Goal: Task Accomplishment & Management: Complete application form

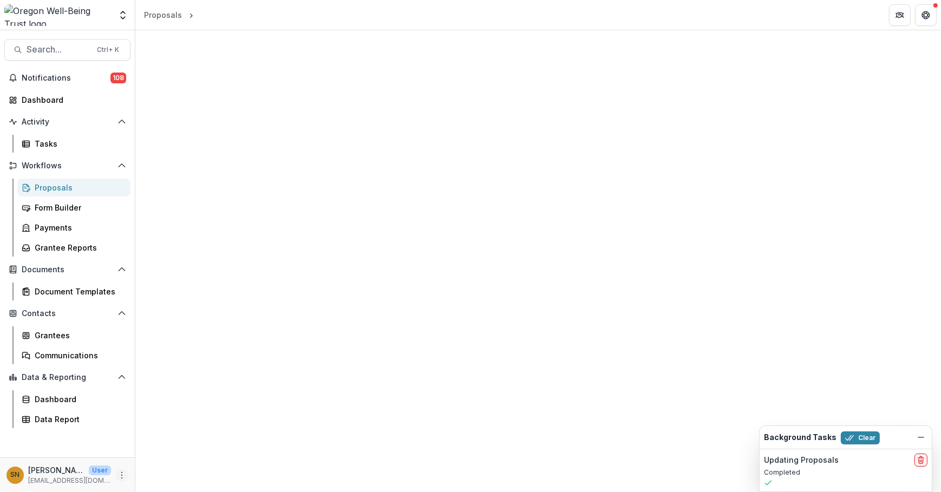
click at [123, 470] on button "More" at bounding box center [121, 475] width 13 height 13
click at [184, 456] on link "User Settings" at bounding box center [193, 453] width 116 height 18
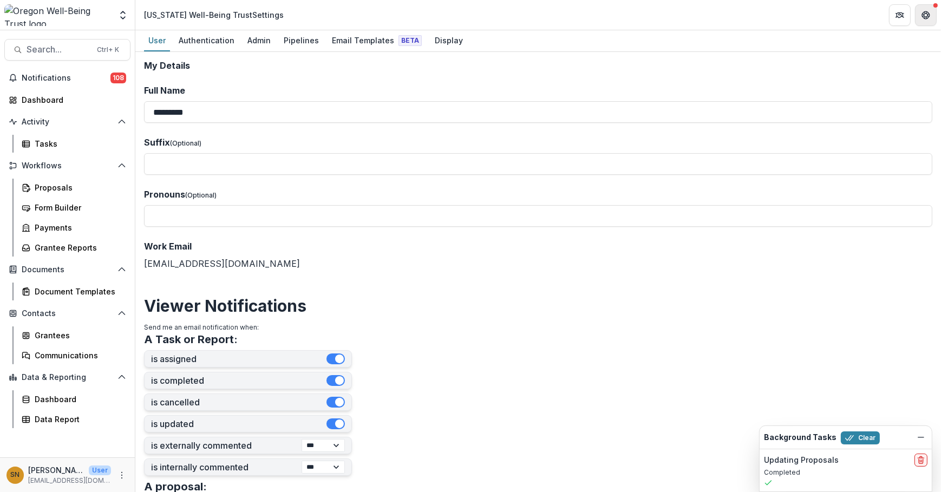
click at [931, 16] on button "Get Help" at bounding box center [926, 15] width 22 height 22
click at [933, 18] on button "Get Help" at bounding box center [926, 15] width 22 height 22
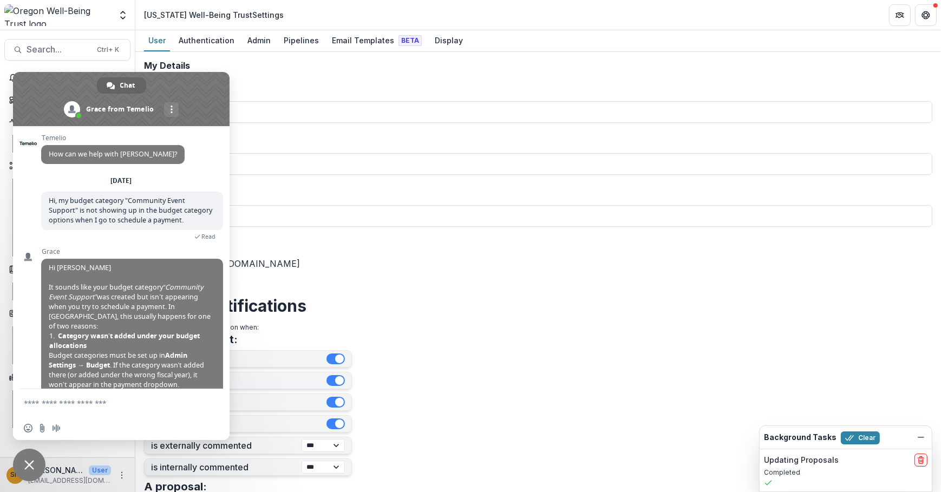
scroll to position [158, 0]
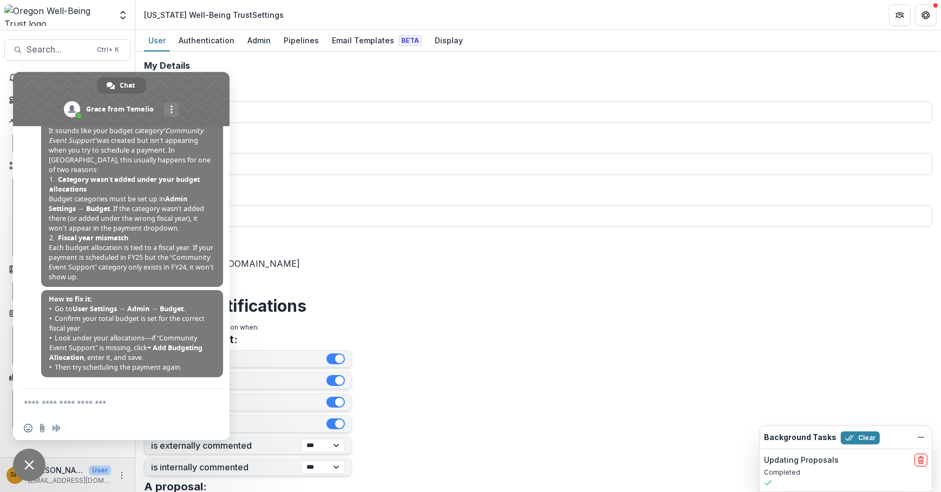
drag, startPoint x: 409, startPoint y: 282, endPoint x: 379, endPoint y: 289, distance: 30.6
click at [408, 282] on form "**********" at bounding box center [538, 438] width 789 height 755
click at [124, 482] on div "SN Siri Ngai User siri@oregonwellbeing.org" at bounding box center [67, 475] width 122 height 21
click at [124, 476] on icon "More" at bounding box center [122, 475] width 9 height 9
click at [195, 457] on link "User Settings" at bounding box center [193, 453] width 116 height 18
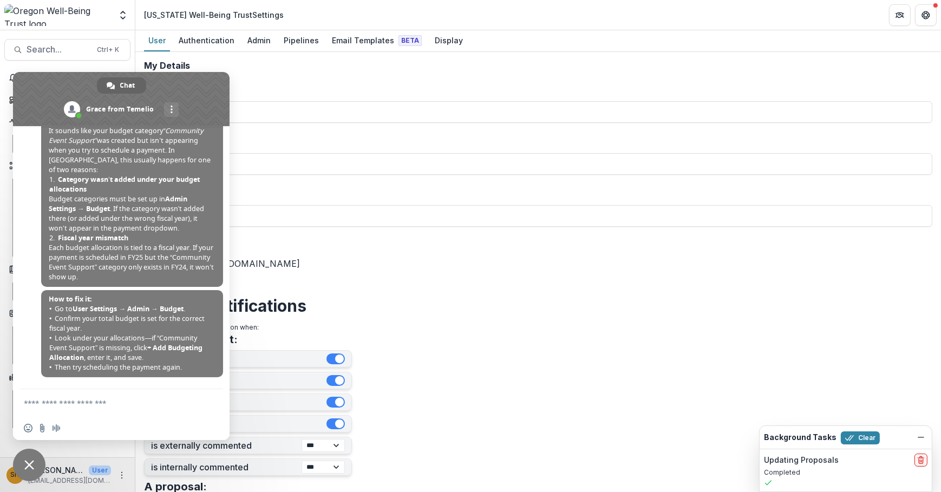
click at [261, 29] on header "Oregon Well-Being Trust Settings" at bounding box center [538, 15] width 806 height 30
drag, startPoint x: 261, startPoint y: 29, endPoint x: 257, endPoint y: 39, distance: 10.5
click at [257, 39] on div "Admin" at bounding box center [259, 40] width 32 height 16
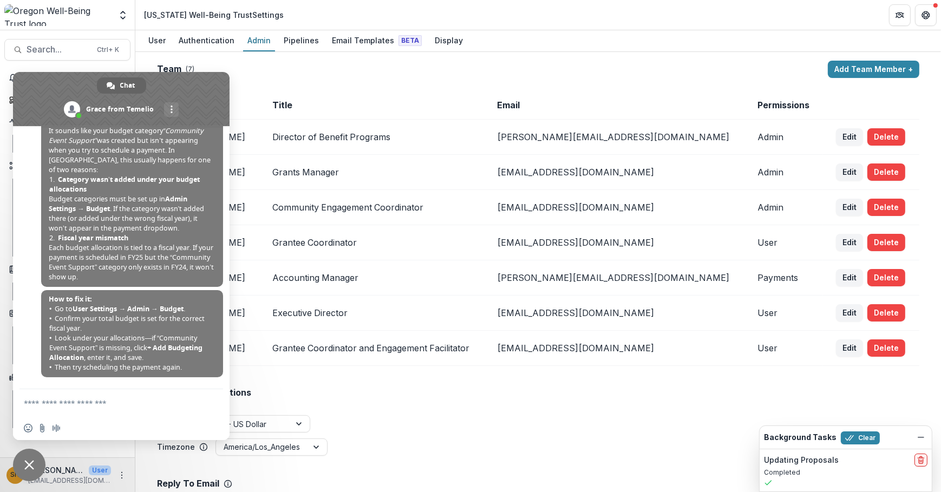
drag, startPoint x: 28, startPoint y: 467, endPoint x: 75, endPoint y: 450, distance: 49.7
click at [29, 467] on span "Close chat" at bounding box center [29, 465] width 10 height 10
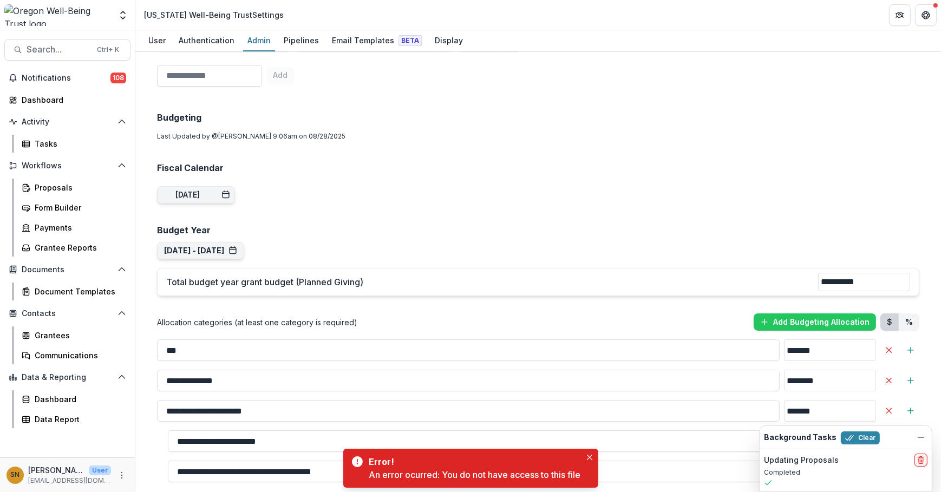
scroll to position [886, 0]
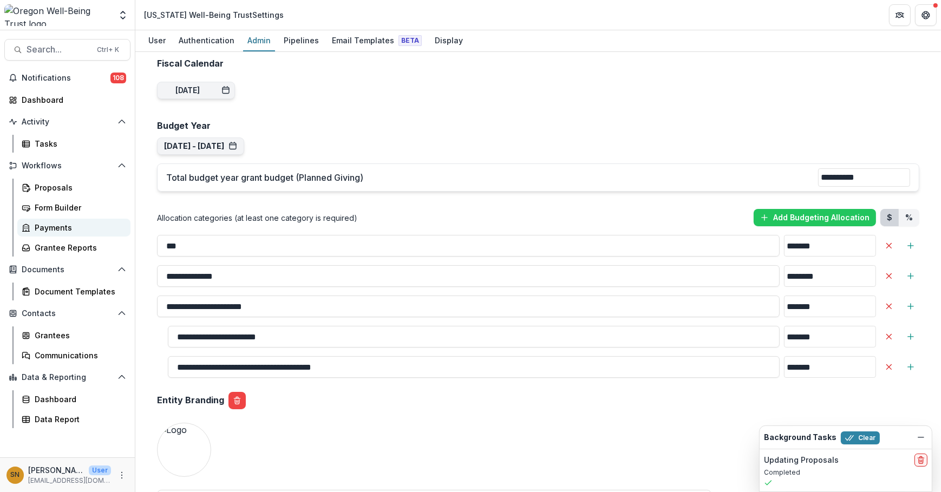
click at [81, 231] on div "Payments" at bounding box center [78, 227] width 87 height 11
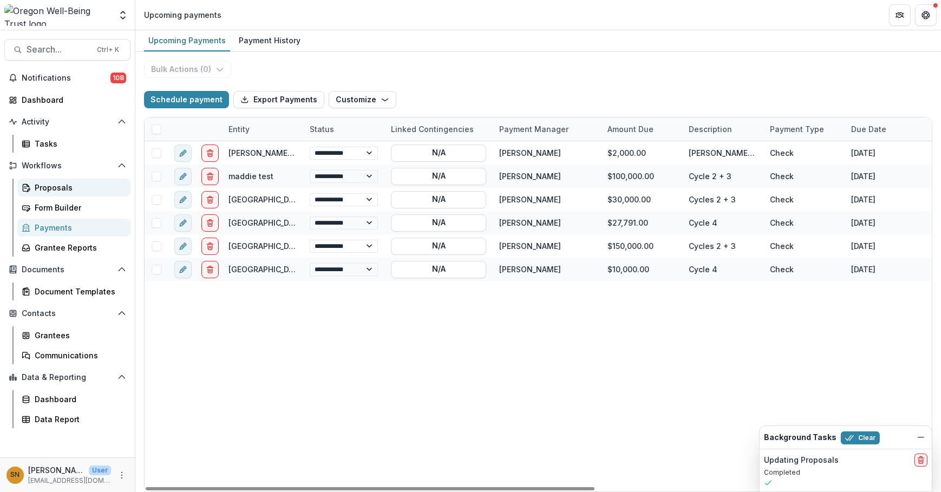
click at [63, 179] on link "Proposals" at bounding box center [73, 188] width 113 height 18
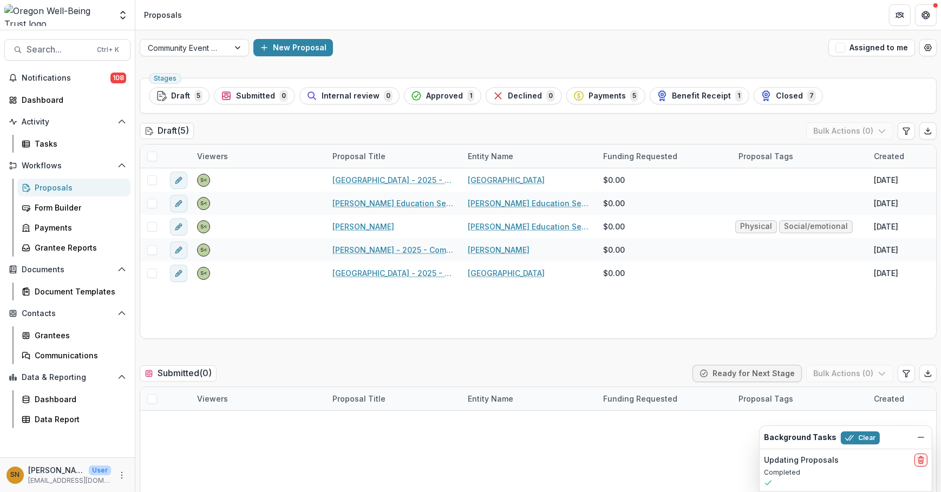
click at [589, 97] on span "Payments" at bounding box center [607, 96] width 37 height 9
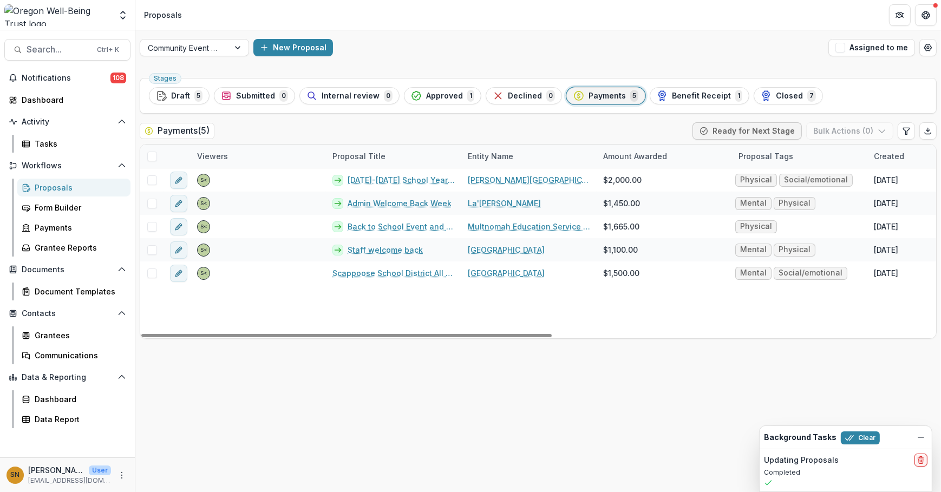
drag, startPoint x: 440, startPoint y: 97, endPoint x: 432, endPoint y: 110, distance: 15.0
click at [439, 97] on span "Approved" at bounding box center [444, 96] width 37 height 9
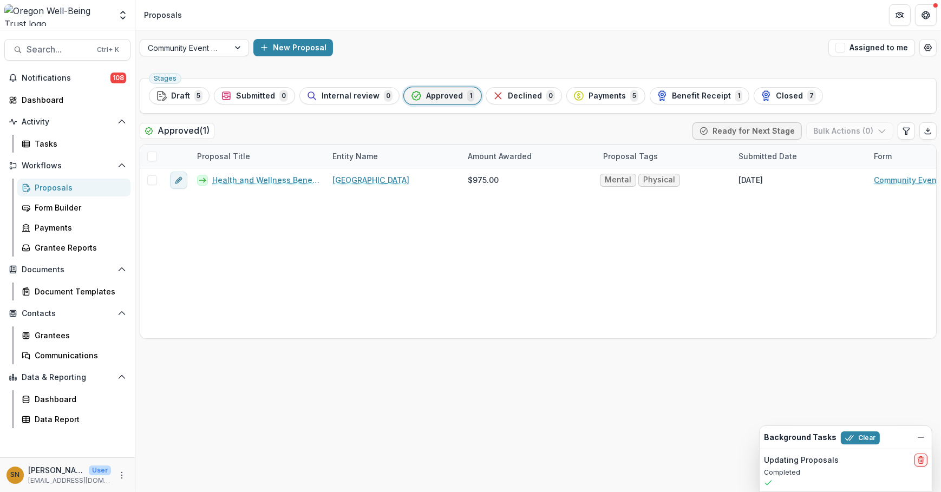
drag, startPoint x: 440, startPoint y: 98, endPoint x: 672, endPoint y: 74, distance: 233.1
click at [440, 99] on span "Approved" at bounding box center [444, 96] width 37 height 9
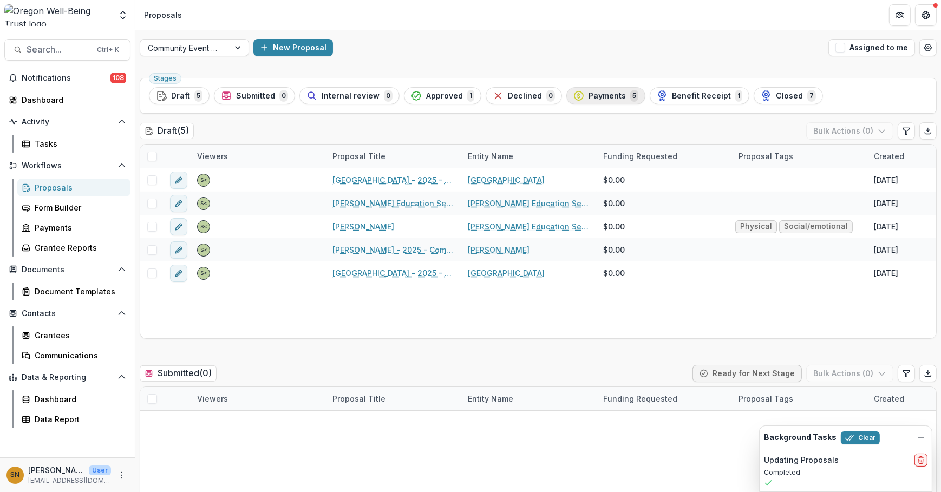
click at [593, 96] on span "Payments" at bounding box center [607, 96] width 37 height 9
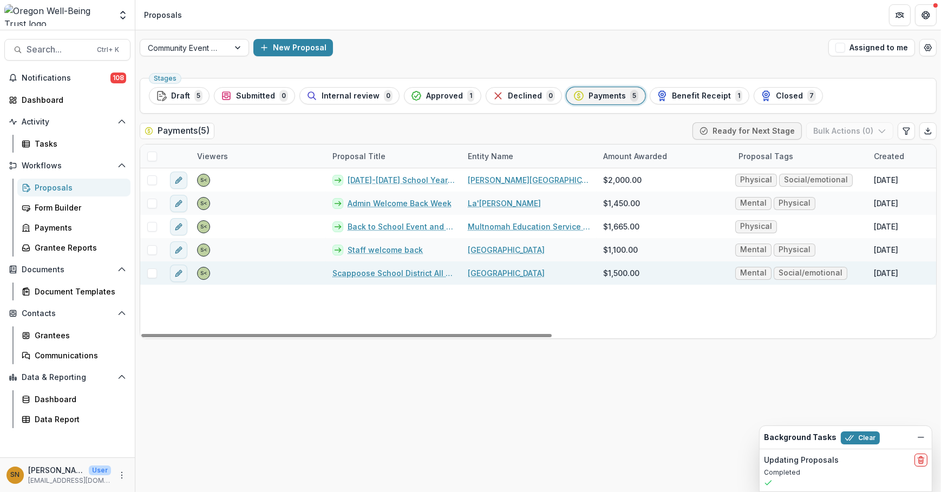
click at [414, 272] on link "Scappoose School District All Staff In-Service" at bounding box center [394, 273] width 122 height 11
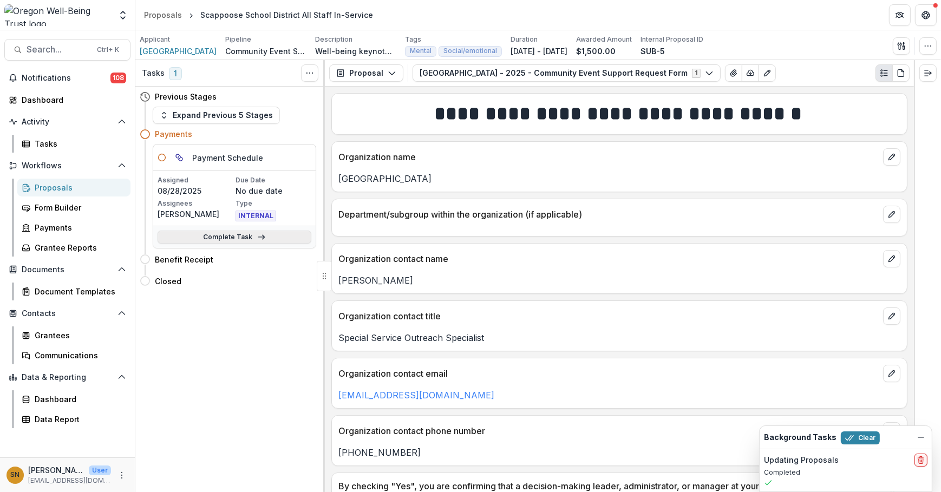
click at [244, 237] on link "Complete Task" at bounding box center [235, 237] width 154 height 13
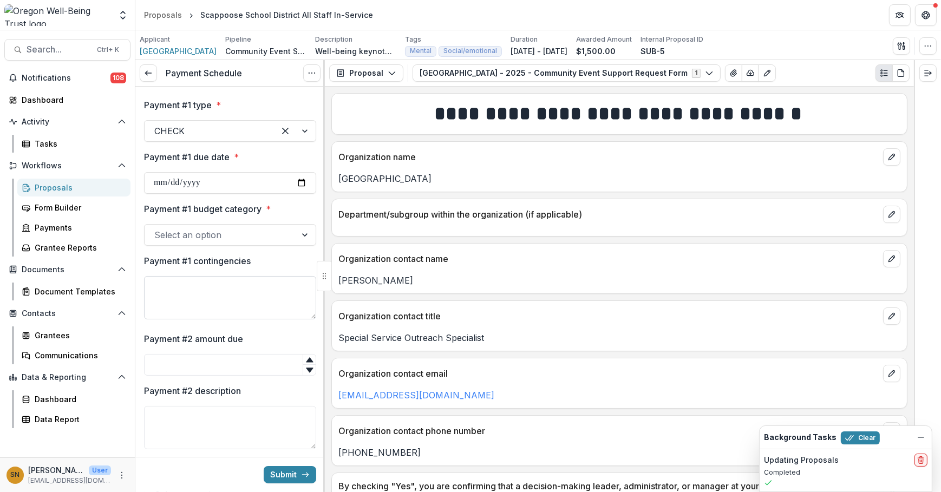
scroll to position [246, 0]
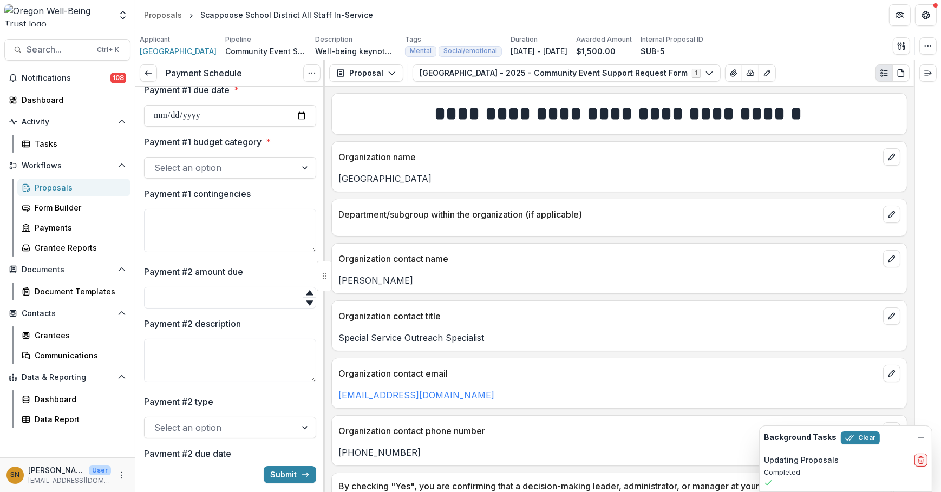
click at [236, 171] on div at bounding box center [220, 167] width 132 height 15
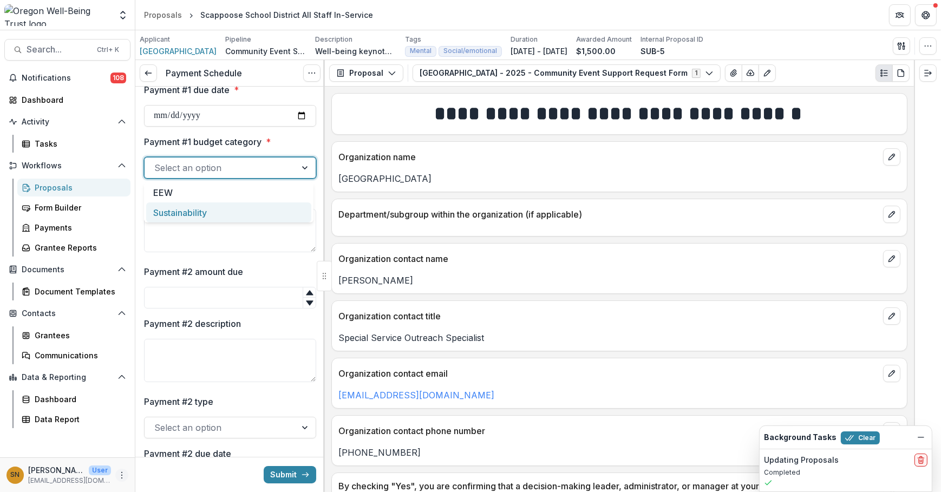
click at [116, 478] on button "More" at bounding box center [121, 475] width 13 height 13
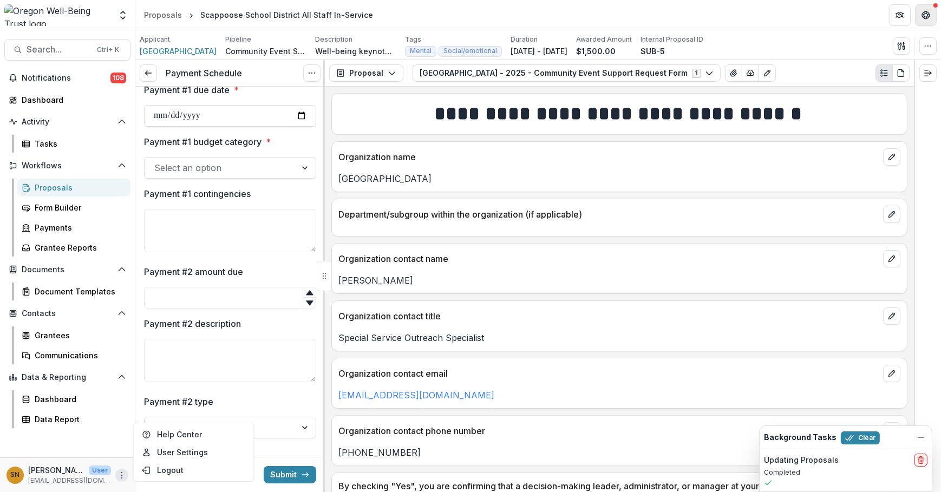
click at [931, 17] on button "Get Help" at bounding box center [926, 15] width 22 height 22
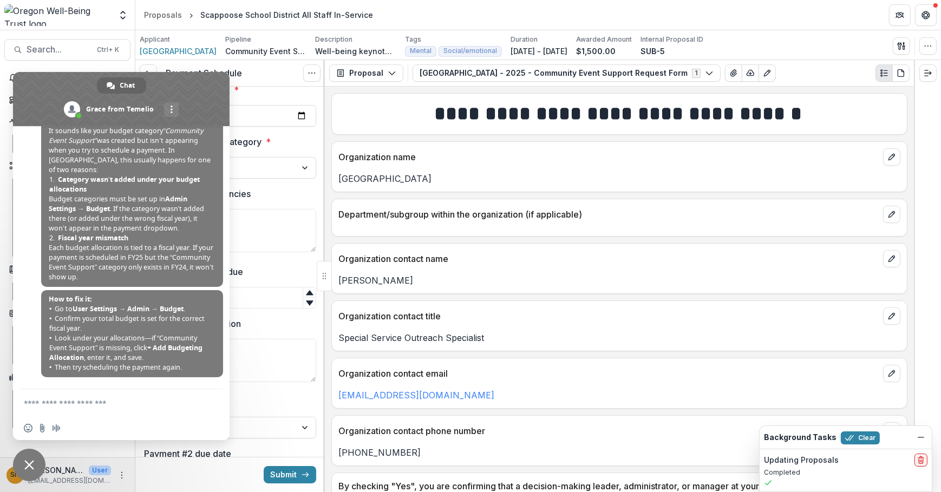
click at [174, 399] on textarea "Compose your message..." at bounding box center [110, 402] width 173 height 27
click at [799, 32] on div "Applicant Scappoose School District Pipeline Community Event Support Descriptio…" at bounding box center [538, 45] width 806 height 30
click at [27, 464] on span "Close chat" at bounding box center [29, 465] width 10 height 10
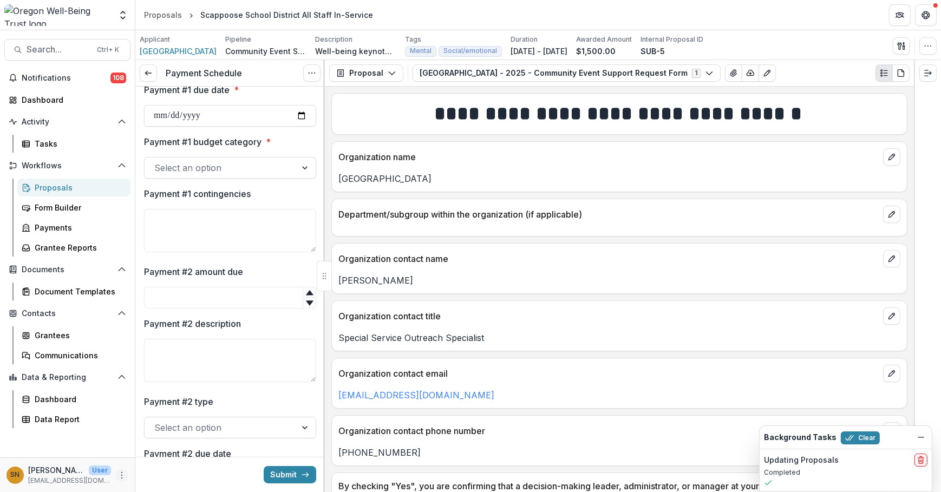
click at [123, 471] on icon "More" at bounding box center [122, 475] width 9 height 9
drag, startPoint x: 206, startPoint y: 451, endPoint x: 233, endPoint y: 449, distance: 27.7
click at [206, 451] on link "User Settings" at bounding box center [193, 453] width 116 height 18
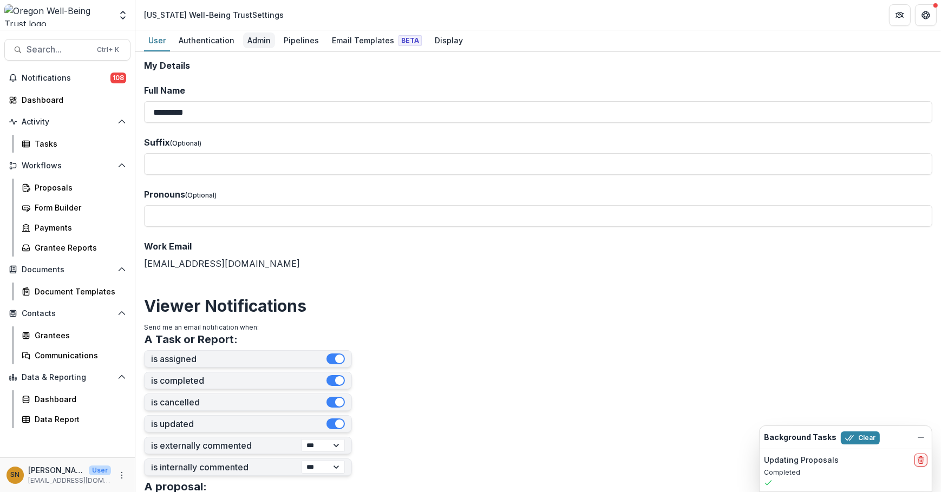
click at [259, 34] on div "Admin" at bounding box center [259, 40] width 32 height 16
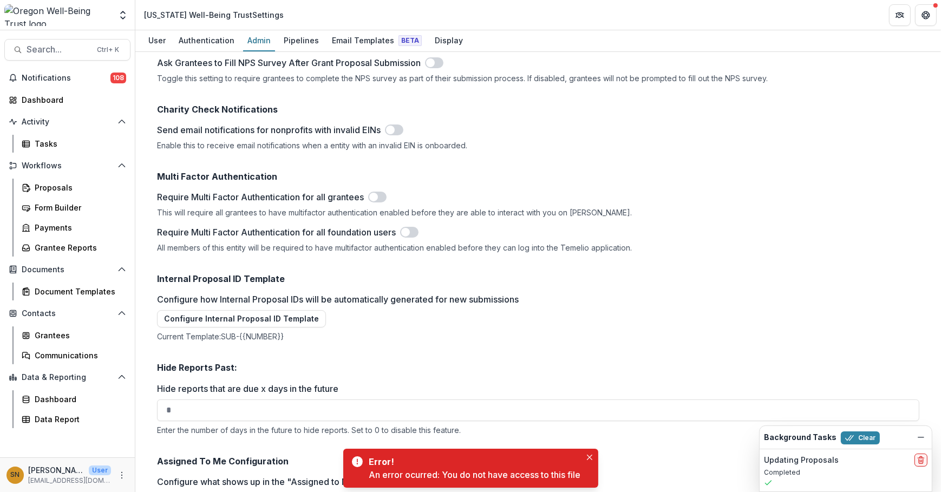
scroll to position [1663, 0]
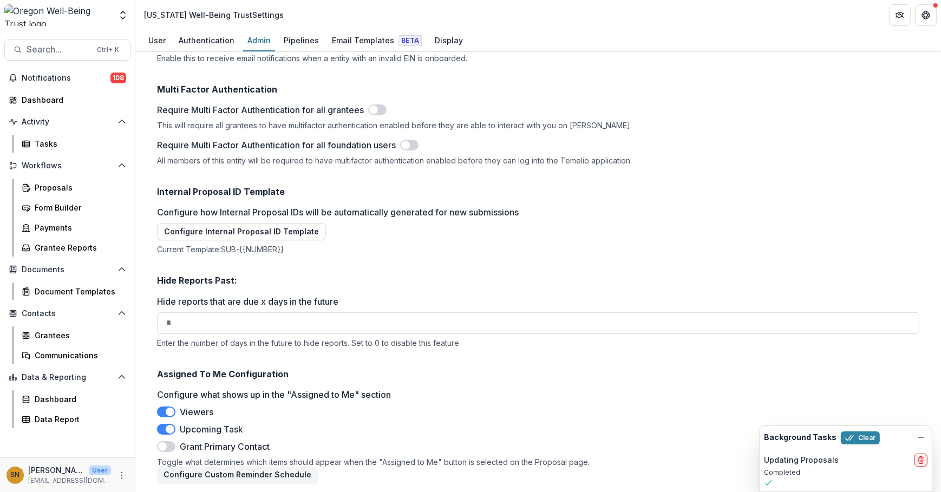
click at [931, 438] on div "Background Tasks Clear" at bounding box center [846, 437] width 172 height 23
click at [920, 459] on icon "delete" at bounding box center [921, 460] width 9 height 9
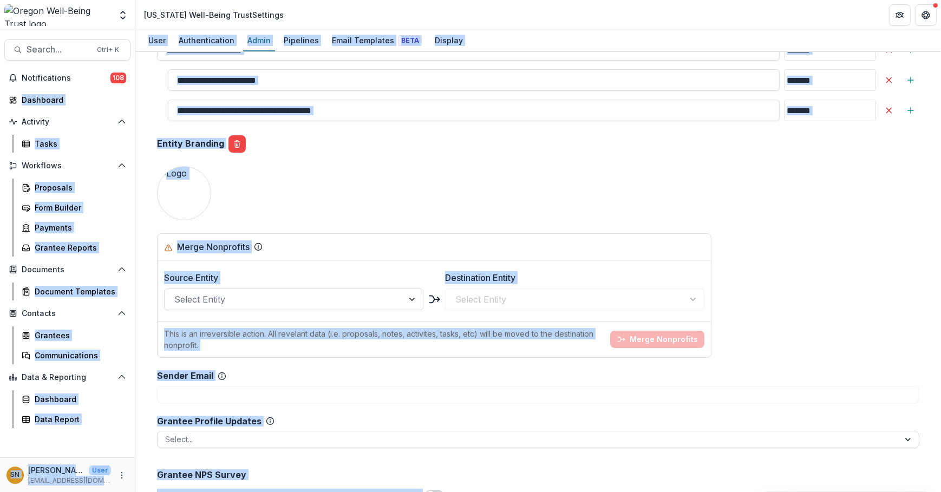
drag, startPoint x: 936, startPoint y: 425, endPoint x: 863, endPoint y: 16, distance: 415.9
click at [863, 16] on div "Foundations Oregon Well-Being Trust Nonprofits Oregon Well-Being Trust Team Set…" at bounding box center [470, 246] width 941 height 492
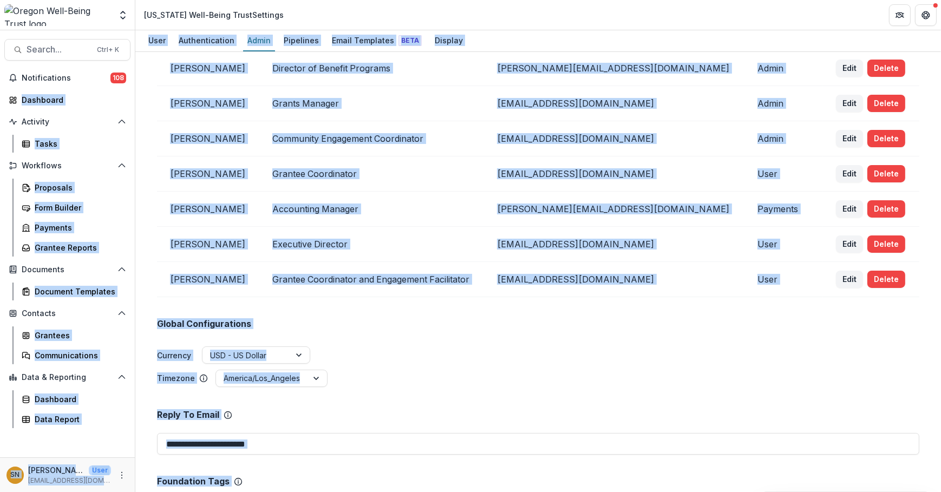
scroll to position [0, 0]
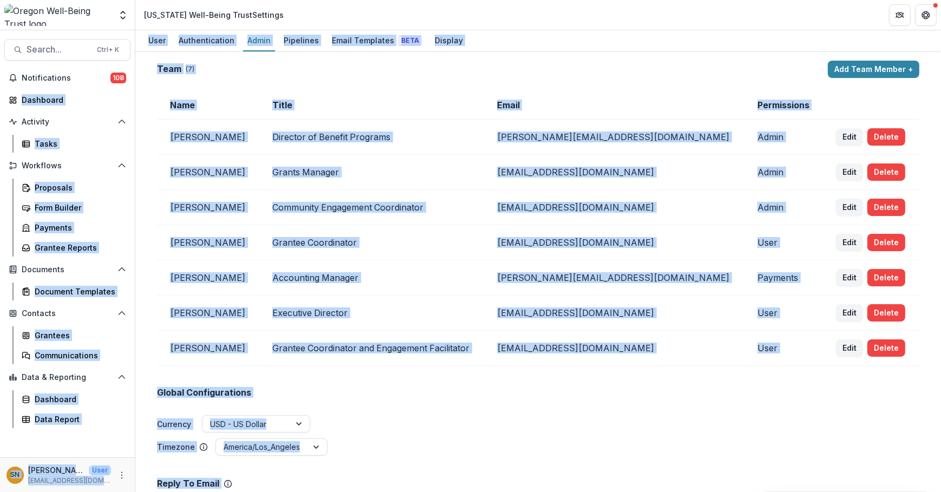
click at [602, 59] on div "**********" at bounding box center [538, 272] width 806 height 440
click at [648, 73] on div "Team ( 7 )" at bounding box center [490, 69] width 667 height 10
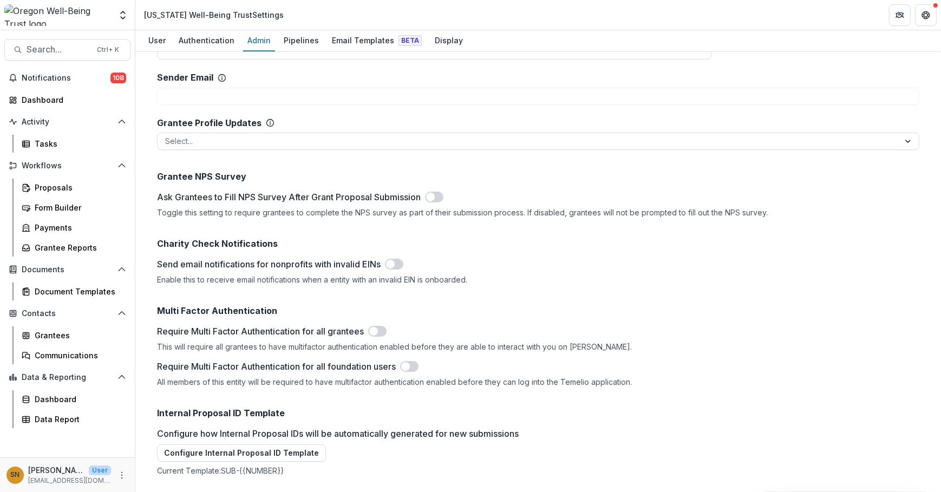
scroll to position [1663, 0]
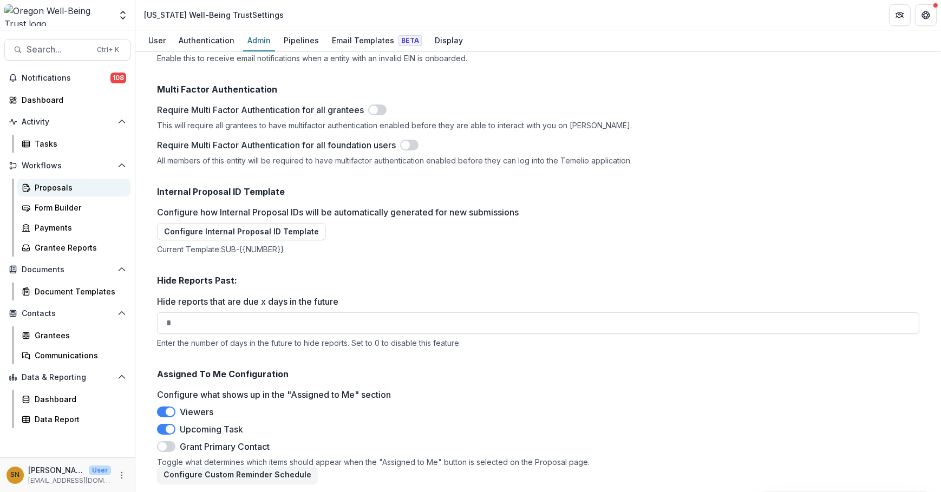
click at [59, 181] on link "Proposals" at bounding box center [73, 188] width 113 height 18
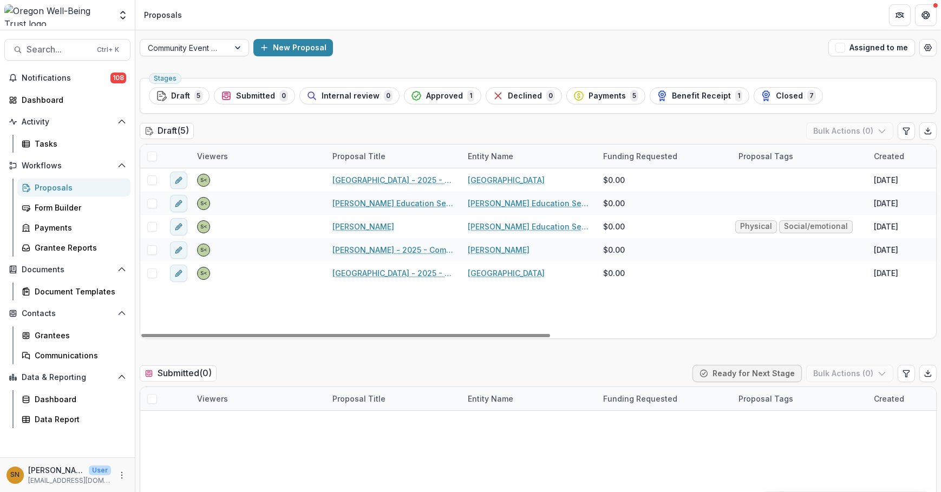
drag, startPoint x: 931, startPoint y: 19, endPoint x: 912, endPoint y: 28, distance: 20.6
click at [929, 19] on button "Get Help" at bounding box center [926, 15] width 22 height 22
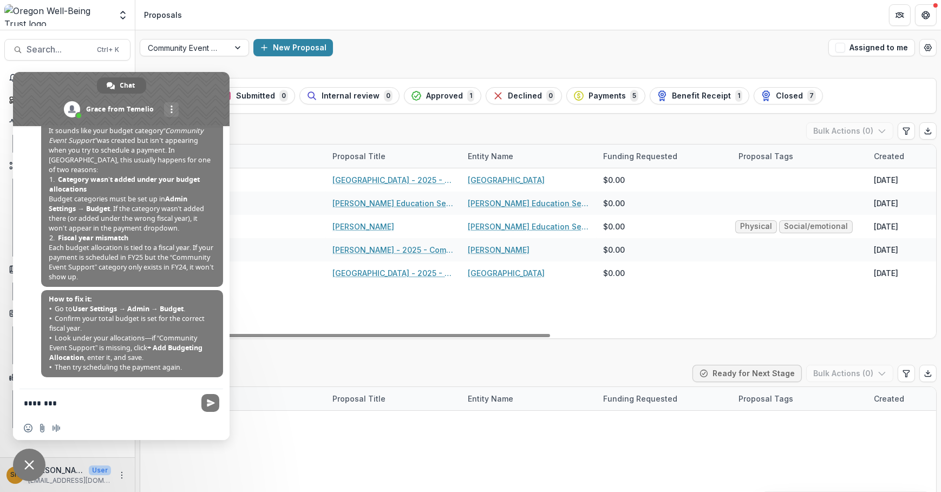
click at [88, 403] on textarea "********" at bounding box center [110, 402] width 173 height 27
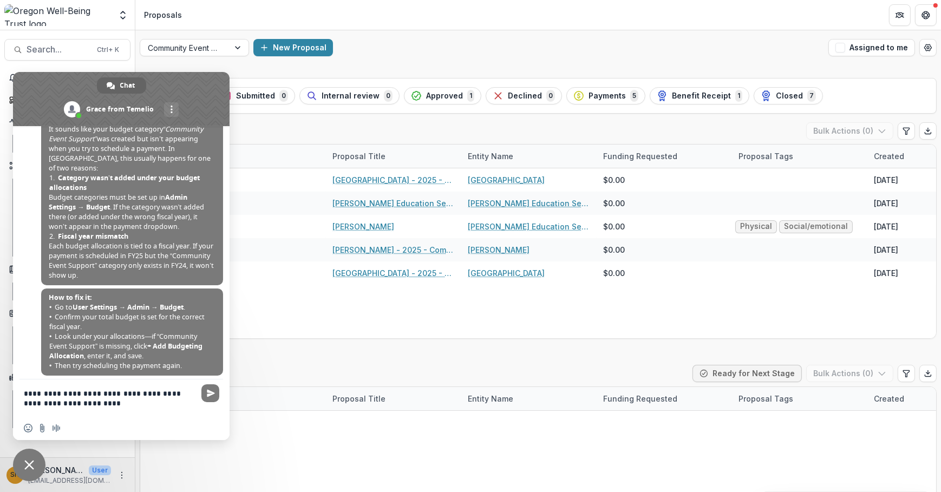
type textarea "**********"
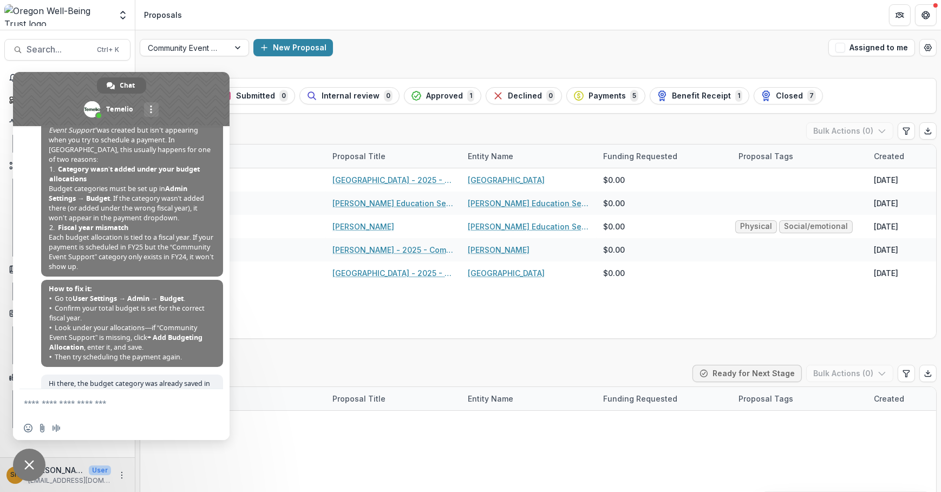
scroll to position [108, 0]
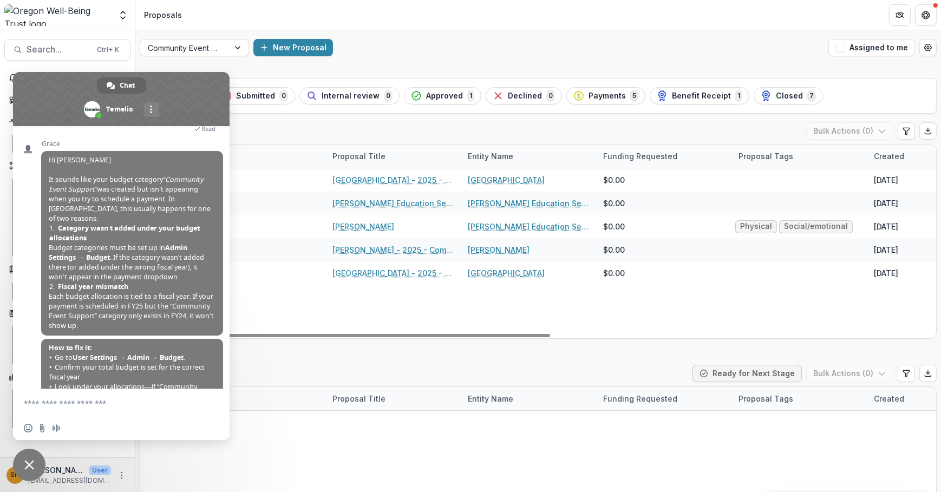
click at [246, 482] on div "No data available" at bounding box center [538, 500] width 796 height 162
click at [531, 50] on div "New Proposal" at bounding box center [538, 47] width 571 height 17
click at [596, 99] on span "Payments" at bounding box center [607, 96] width 37 height 9
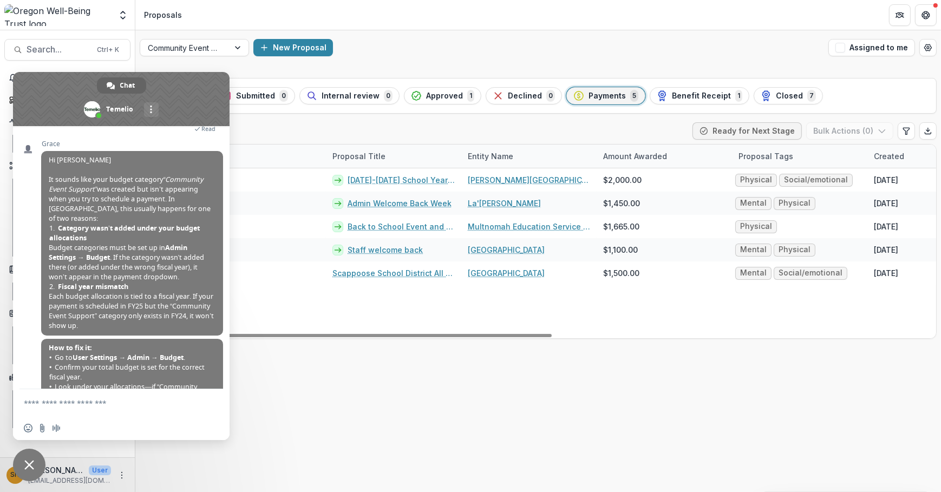
click at [17, 462] on span "Close chat" at bounding box center [29, 465] width 32 height 32
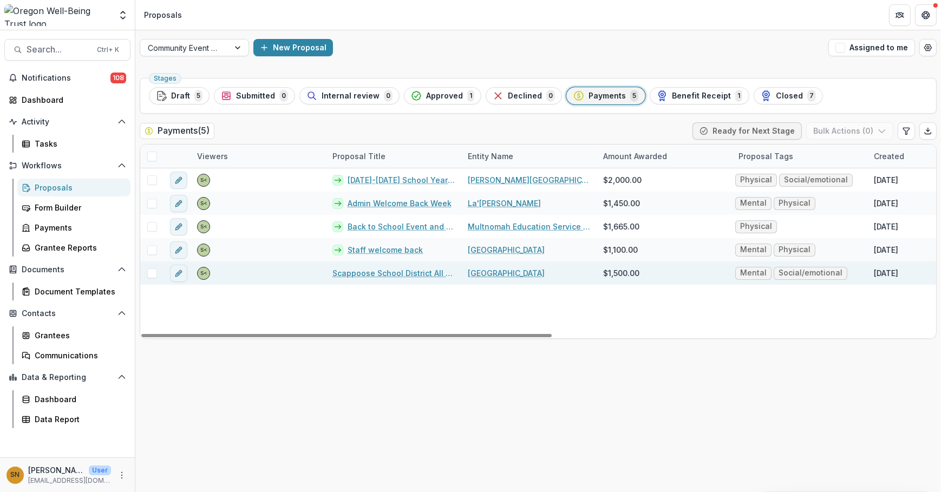
click at [372, 273] on link "Scappoose School District All Staff In-Service" at bounding box center [394, 273] width 122 height 11
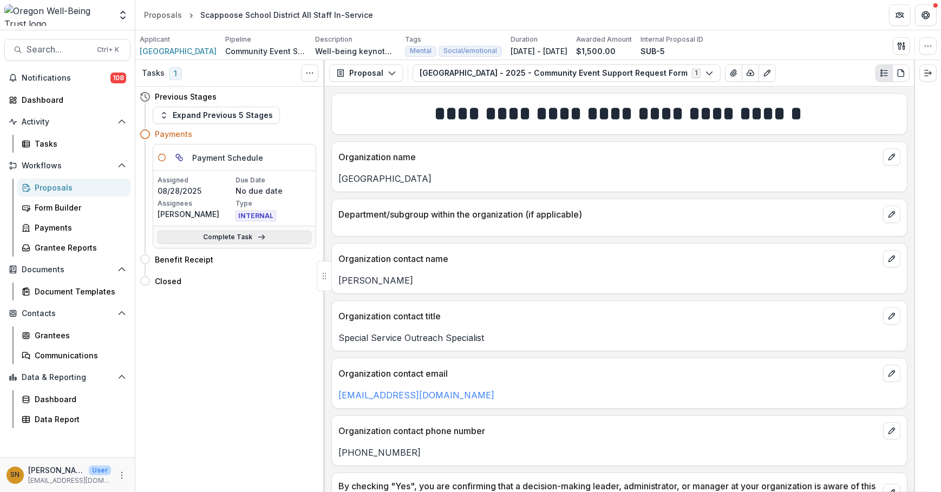
click at [249, 238] on link "Complete Task" at bounding box center [235, 237] width 154 height 13
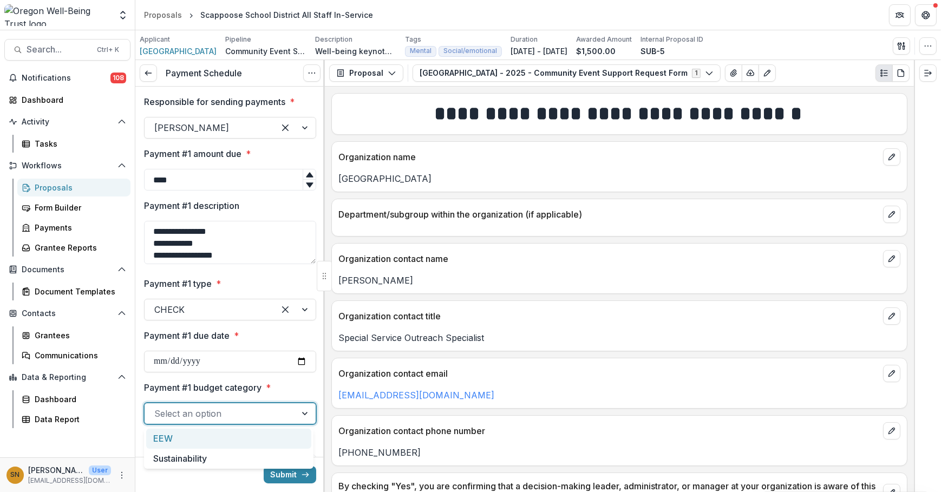
click at [275, 417] on div at bounding box center [220, 413] width 132 height 15
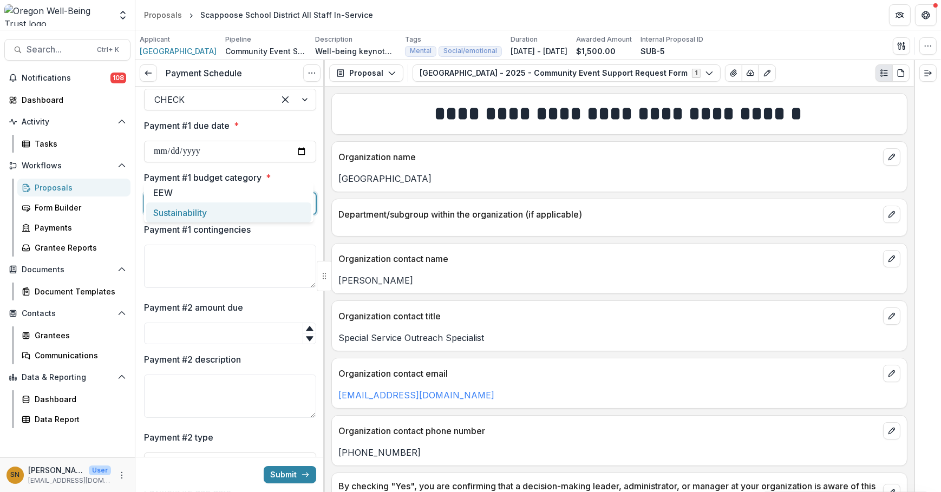
scroll to position [246, 0]
